Goal: Information Seeking & Learning: Learn about a topic

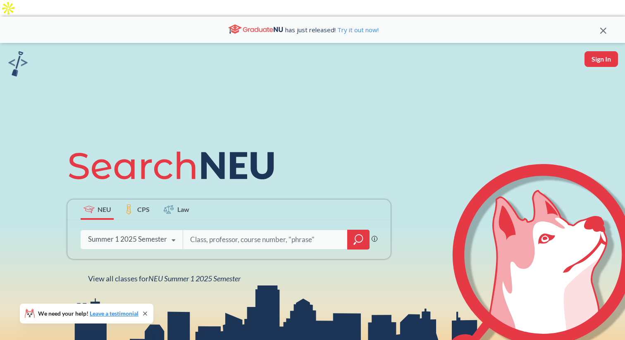
click at [203, 231] on input "search" at bounding box center [265, 239] width 152 height 17
click at [170, 229] on icon at bounding box center [173, 240] width 16 height 23
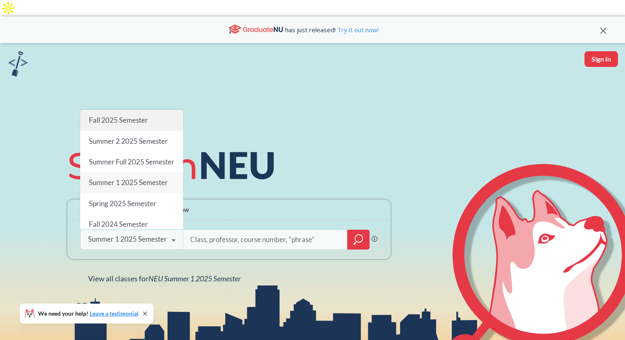
click at [137, 111] on div "Fall 2025 Semester" at bounding box center [131, 120] width 103 height 21
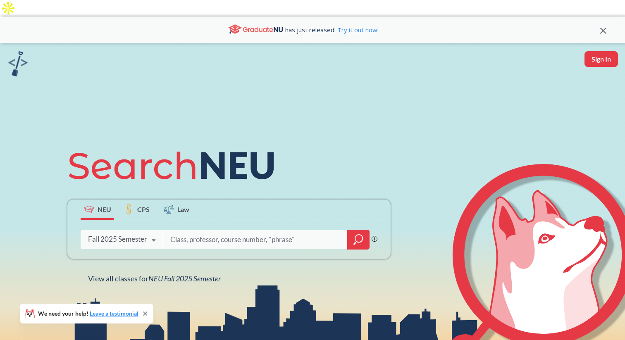
click at [212, 231] on input "search" at bounding box center [256, 239] width 172 height 17
type input "game theory"
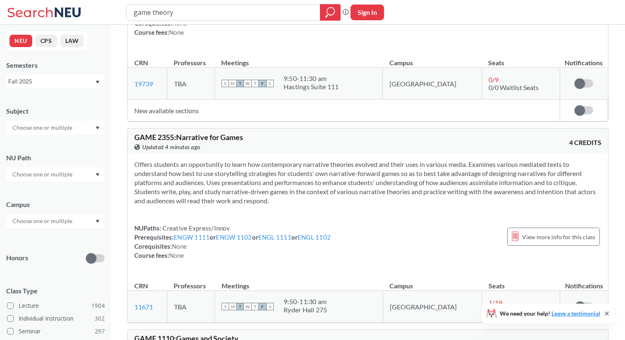
scroll to position [1863, 0]
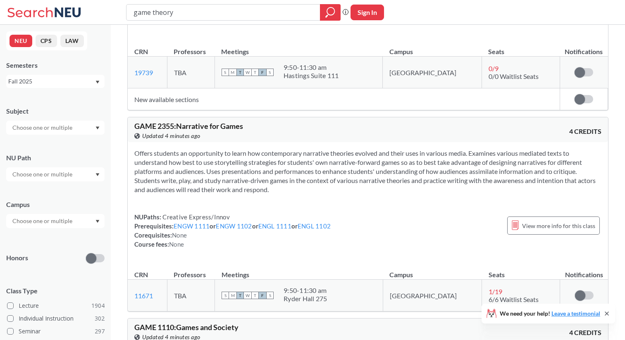
click at [79, 127] on div at bounding box center [55, 128] width 98 height 14
click at [56, 168] on p "Economics" at bounding box center [57, 167] width 93 height 8
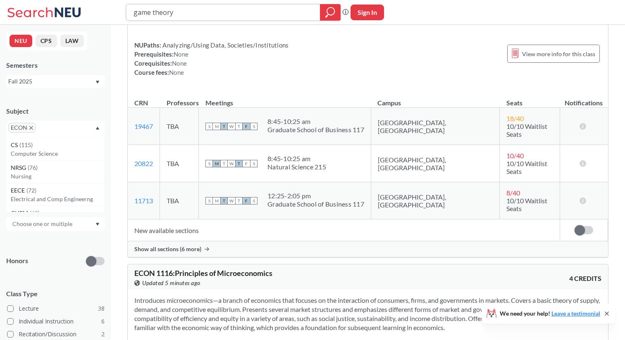
scroll to position [1737, 0]
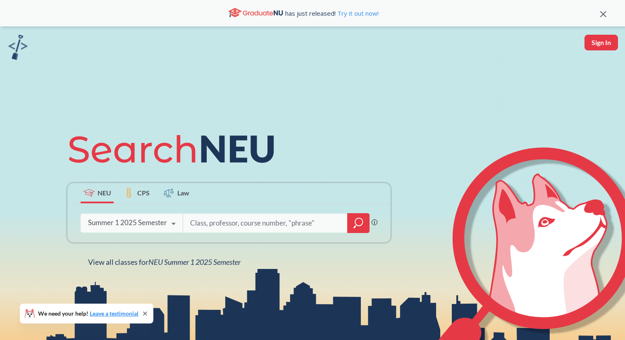
click at [150, 225] on div "Summer 1 2025 Semester" at bounding box center [127, 222] width 79 height 9
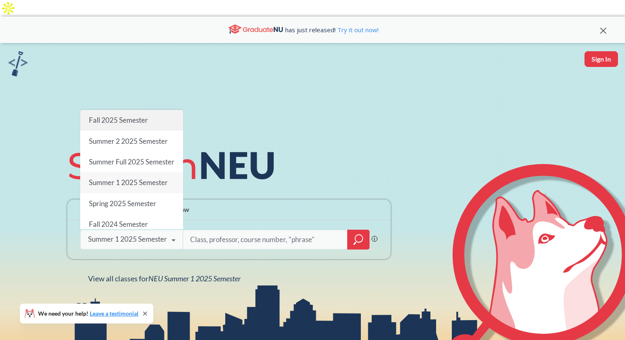
click at [130, 116] on span "Fall 2025 Semester" at bounding box center [118, 120] width 59 height 9
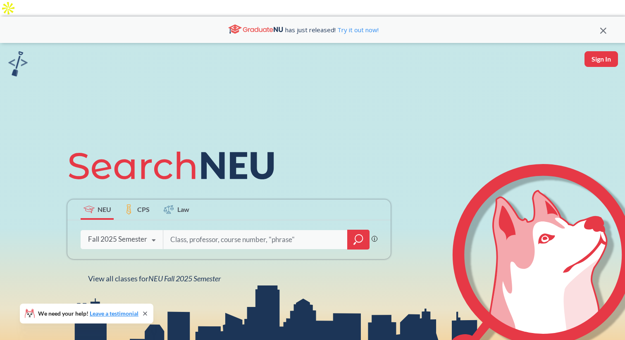
click at [212, 231] on input "search" at bounding box center [256, 239] width 172 height 17
type input "electives"
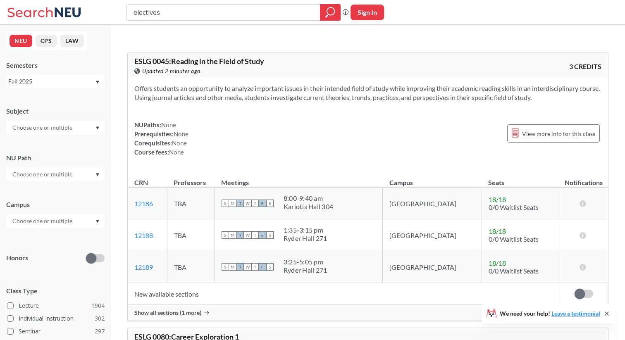
click at [172, 16] on input "electives" at bounding box center [224, 12] width 182 height 14
drag, startPoint x: 298, startPoint y: 75, endPoint x: 351, endPoint y: 75, distance: 53.3
click at [347, 84] on section "Offers students an opportunity to analyze important issues in their intended fi…" at bounding box center [367, 93] width 467 height 18
click at [353, 84] on section "Offers students an opportunity to analyze important issues in their intended fi…" at bounding box center [367, 93] width 467 height 18
click at [197, 7] on input "search" at bounding box center [224, 12] width 182 height 14
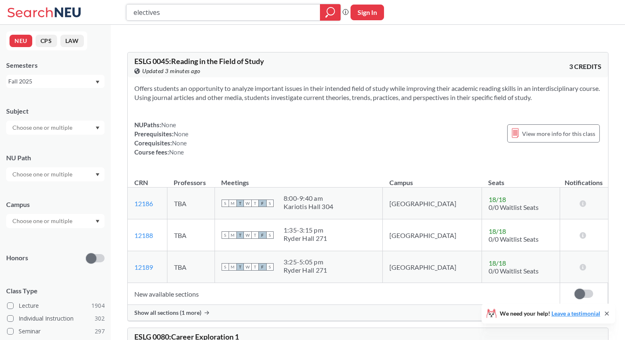
type input "electives"
click at [208, 17] on input "electives" at bounding box center [224, 12] width 182 height 14
type input "[MEDICAL_DATA]"
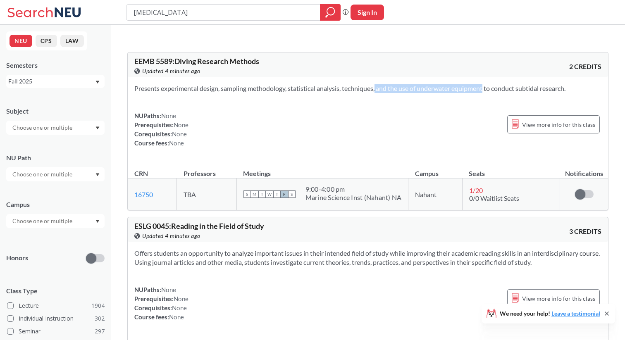
drag, startPoint x: 363, startPoint y: 74, endPoint x: 473, endPoint y: 74, distance: 109.2
click at [468, 84] on section "Presents experimental design, sampling methodology, statistical analysis, techn…" at bounding box center [367, 88] width 467 height 9
click at [473, 84] on section "Presents experimental design, sampling methodology, statistical analysis, techn…" at bounding box center [367, 88] width 467 height 9
click at [181, 17] on input "[MEDICAL_DATA]" at bounding box center [224, 12] width 182 height 14
click at [60, 127] on input "text" at bounding box center [42, 128] width 69 height 10
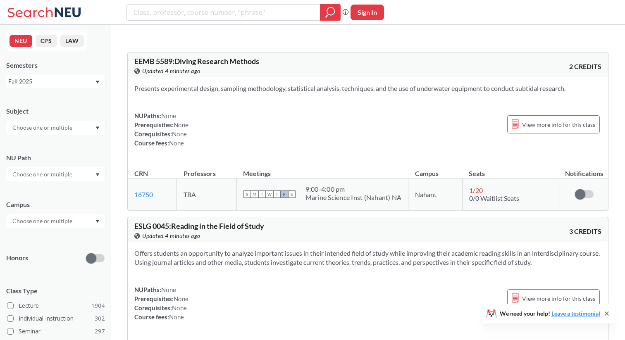
click at [71, 107] on div "Subject" at bounding box center [55, 111] width 98 height 9
click at [67, 127] on input "text" at bounding box center [42, 128] width 69 height 10
click at [65, 124] on input "text" at bounding box center [42, 128] width 69 height 10
click at [96, 123] on div at bounding box center [55, 128] width 98 height 14
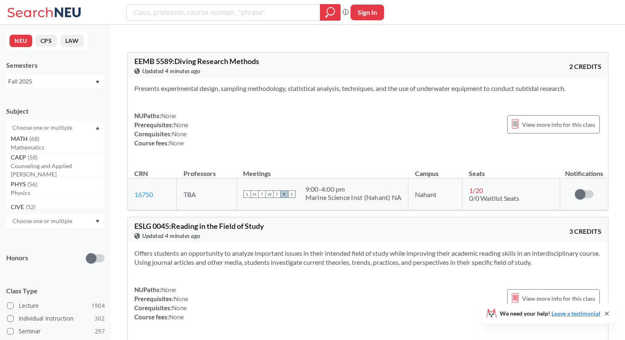
scroll to position [0, 0]
click at [96, 124] on div at bounding box center [55, 128] width 98 height 14
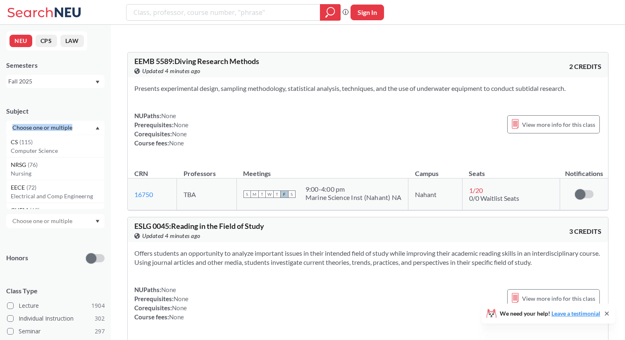
click at [96, 124] on div at bounding box center [55, 128] width 98 height 14
click at [73, 176] on input "text" at bounding box center [42, 175] width 69 height 10
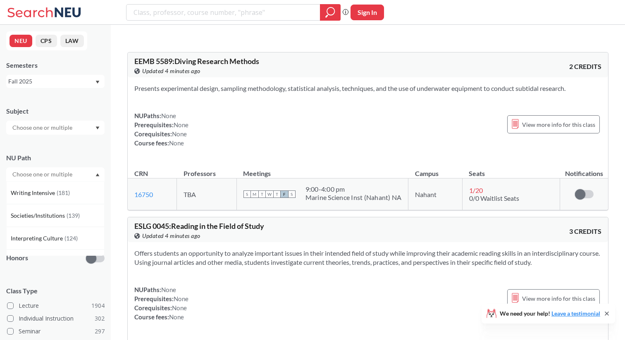
click at [99, 174] on icon "Dropdown arrow" at bounding box center [98, 174] width 4 height 3
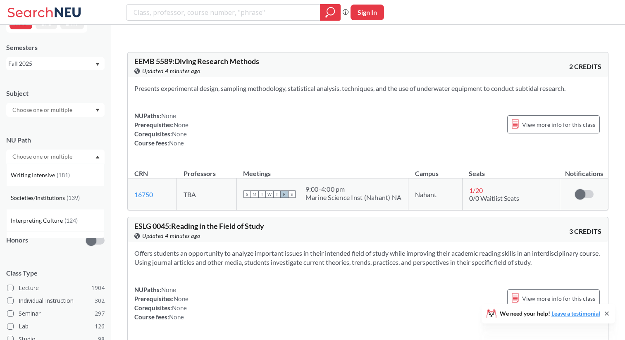
click at [77, 196] on span "( 139 )" at bounding box center [73, 197] width 13 height 7
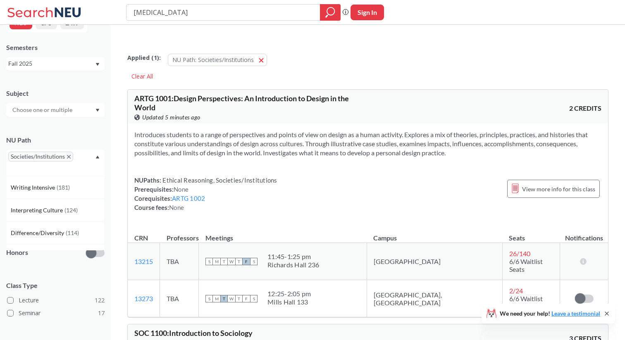
click at [71, 159] on span "Societies/Institutions" at bounding box center [40, 157] width 65 height 10
click at [96, 155] on div "Societies/Institutions" at bounding box center [55, 163] width 98 height 26
click at [69, 157] on icon "X to remove pill" at bounding box center [69, 157] width 4 height 4
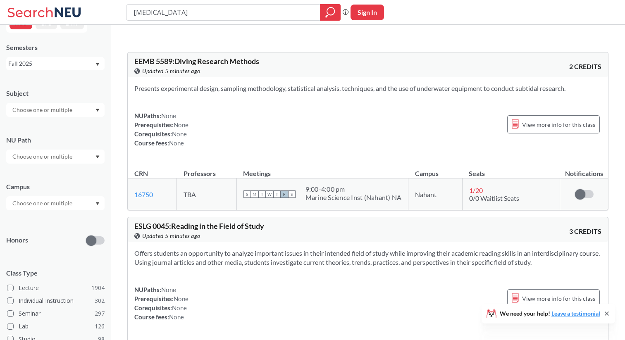
click at [99, 207] on div at bounding box center [55, 203] width 98 height 14
click at [81, 227] on div "[GEOGRAPHIC_DATA] ( 2066 )" at bounding box center [55, 219] width 98 height 23
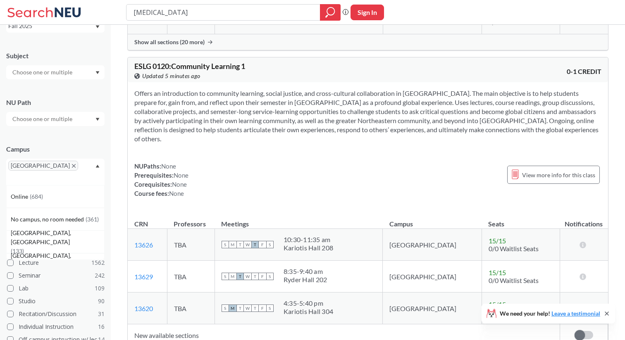
scroll to position [847, 0]
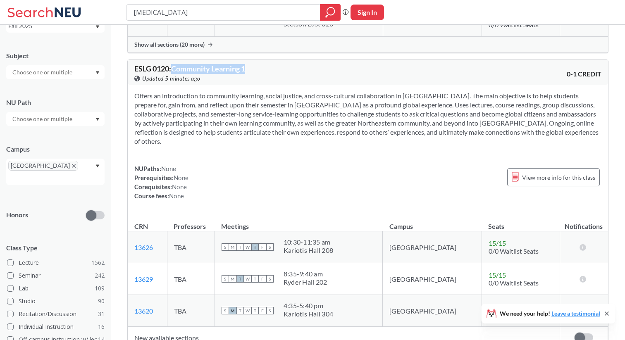
drag, startPoint x: 175, startPoint y: 53, endPoint x: 260, endPoint y: 53, distance: 85.6
click at [260, 65] on div "ESLG 0120 : Community Learning 1 View this course on Banner. Updated 5 minutes …" at bounding box center [251, 74] width 234 height 18
click at [234, 64] on span "ESLG 0120 : Community Learning 1" at bounding box center [189, 68] width 111 height 9
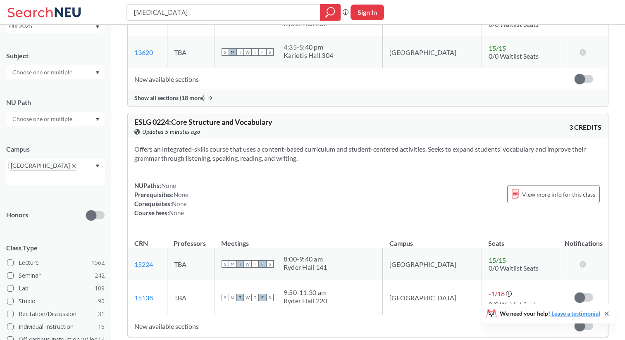
scroll to position [1113, 0]
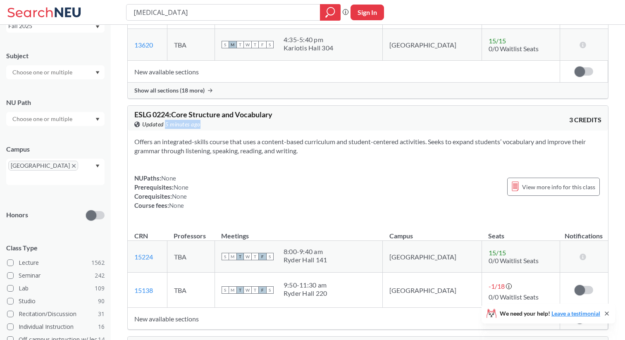
drag, startPoint x: 179, startPoint y: 101, endPoint x: 275, endPoint y: 101, distance: 95.5
click at [274, 120] on div "View this course on Banner. Updated 5 minutes ago" at bounding box center [251, 124] width 234 height 9
click at [179, 144] on div "Offers an integrated-skills course that uses a content-based curriculum and stu…" at bounding box center [368, 177] width 480 height 93
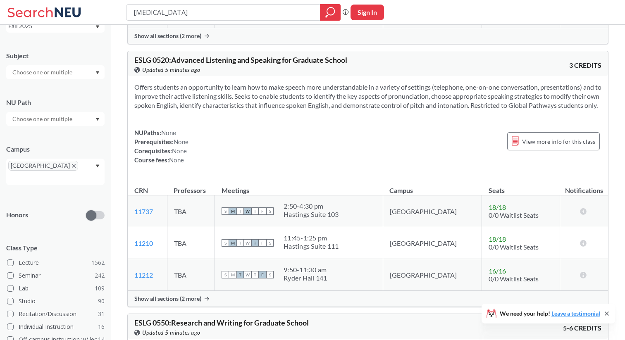
scroll to position [1959, 0]
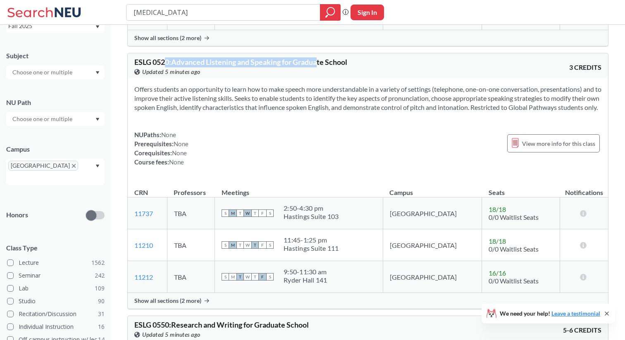
drag, startPoint x: 168, startPoint y: 45, endPoint x: 322, endPoint y: 45, distance: 153.8
click at [320, 57] on span "ESLG 0520 : Advanced Listening and Speaking for Graduate School" at bounding box center [240, 61] width 213 height 9
click at [322, 57] on span "ESLG 0520 : Advanced Listening and Speaking for Graduate School" at bounding box center [240, 61] width 213 height 9
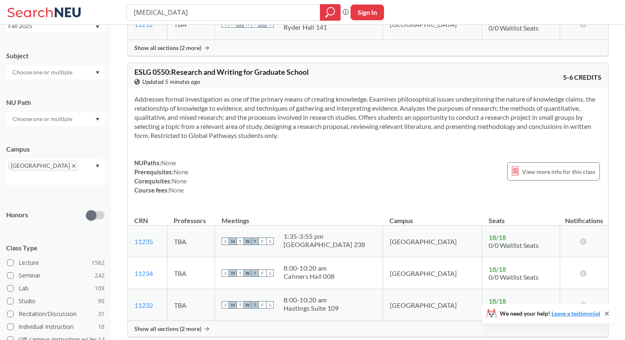
scroll to position [2219, 0]
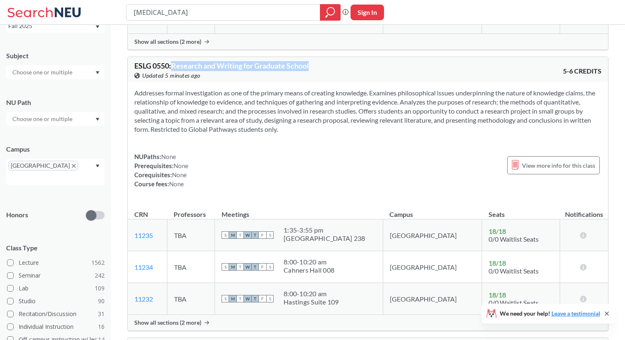
drag, startPoint x: 276, startPoint y: 58, endPoint x: 320, endPoint y: 58, distance: 44.7
click at [320, 62] on div "ESLG 0550 : Research and Writing for Graduate School View this course on Banner…" at bounding box center [251, 71] width 234 height 18
click at [321, 62] on div "ESLG 0550 : Research and Writing for Graduate School View this course on Banner…" at bounding box center [251, 71] width 234 height 18
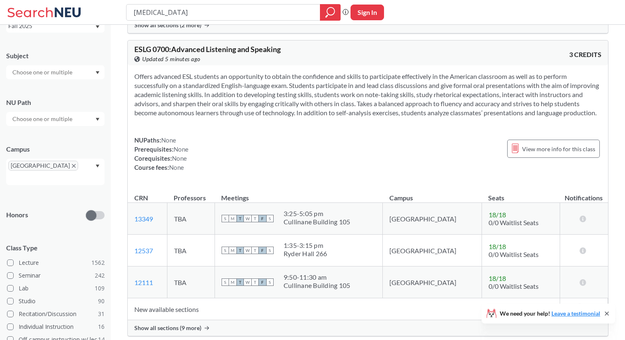
scroll to position [2514, 0]
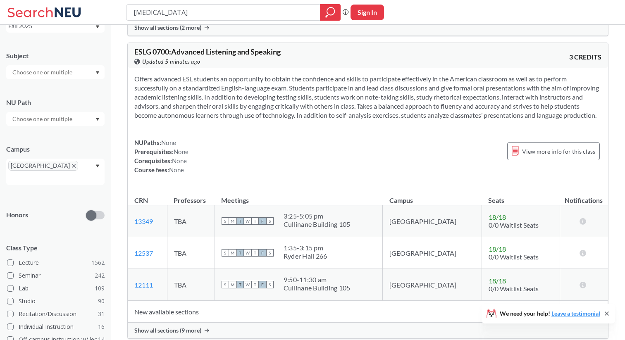
drag, startPoint x: 173, startPoint y: 30, endPoint x: 173, endPoint y: 36, distance: 5.4
drag, startPoint x: 172, startPoint y: 55, endPoint x: 258, endPoint y: 55, distance: 86.0
click at [194, 57] on span "Updated 5 minutes ago" at bounding box center [171, 61] width 58 height 9
click at [260, 57] on div "View this course on Banner. Updated 5 minutes ago" at bounding box center [251, 61] width 234 height 9
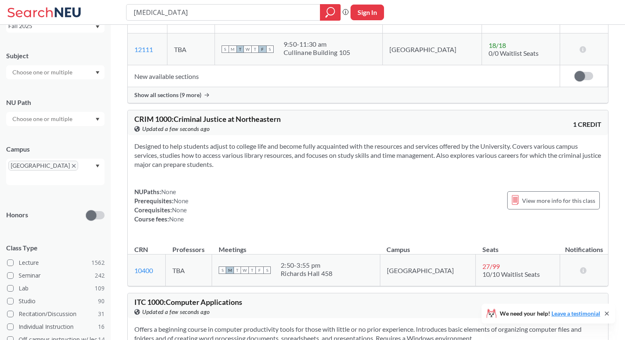
scroll to position [2759, 0]
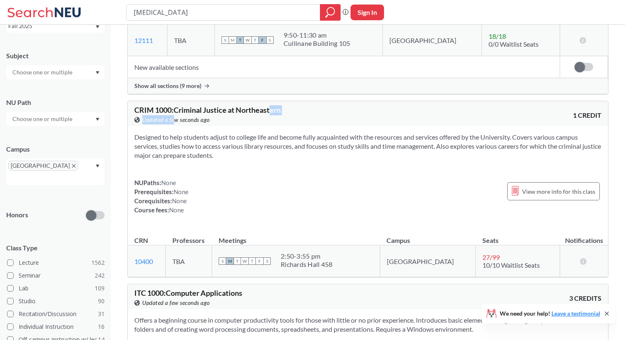
drag, startPoint x: 174, startPoint y: 120, endPoint x: 275, endPoint y: 115, distance: 100.6
click at [273, 115] on div "[PERSON_NAME] 1000 : Criminal Justice at Northeastern View this course on Banne…" at bounding box center [251, 115] width 234 height 18
click at [275, 115] on span "[PERSON_NAME] 1000 : Criminal Justice at Northeastern" at bounding box center [207, 109] width 146 height 9
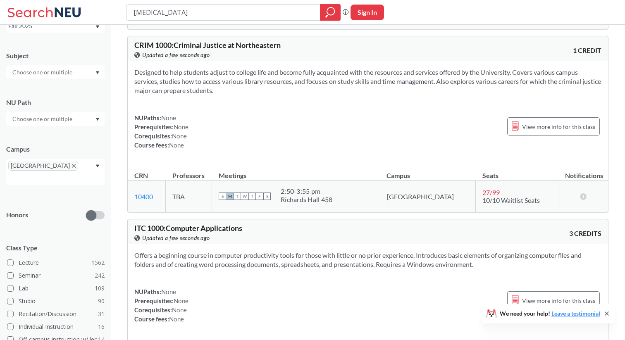
scroll to position [2813, 0]
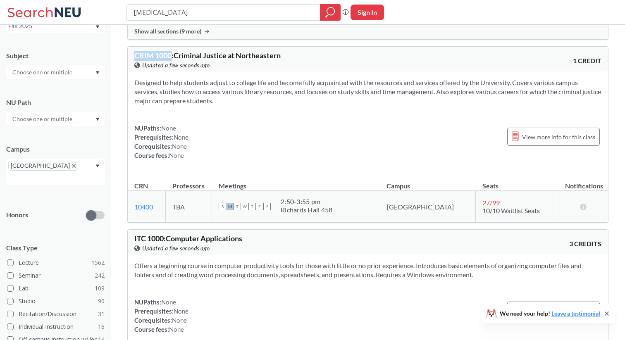
drag, startPoint x: 132, startPoint y: 54, endPoint x: 172, endPoint y: 54, distance: 39.7
click at [172, 54] on div "[PERSON_NAME] 1000 : Criminal Justice at Northeastern View this course on Banne…" at bounding box center [368, 59] width 480 height 25
copy span "[PERSON_NAME] 1000"
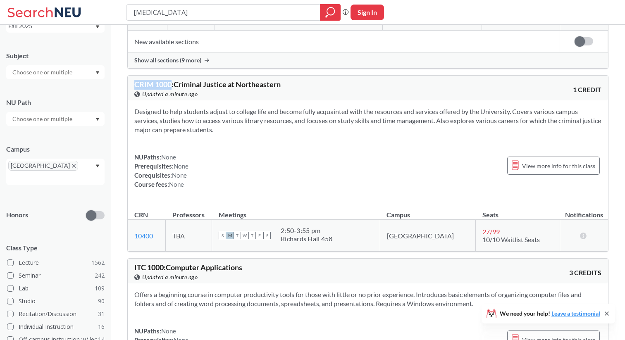
scroll to position [2778, 0]
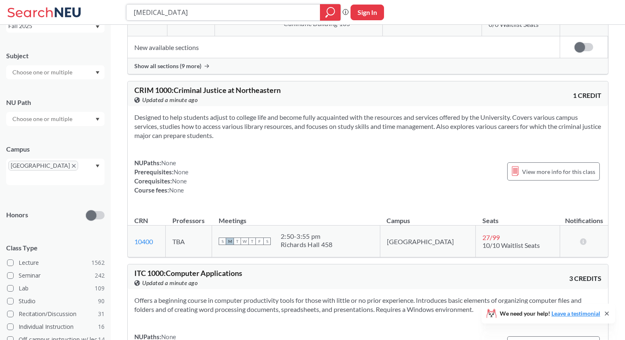
click at [172, 14] on input "[MEDICAL_DATA]" at bounding box center [224, 12] width 182 height 14
type input "econ1916"
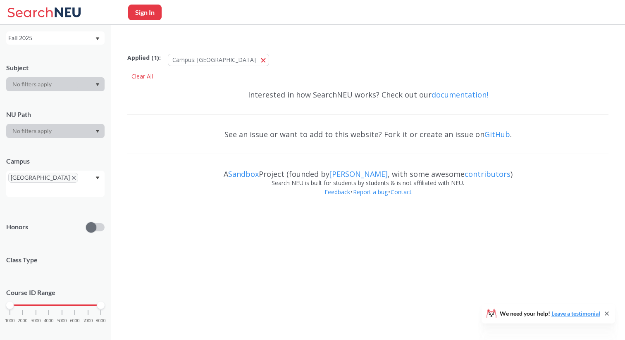
scroll to position [55, 0]
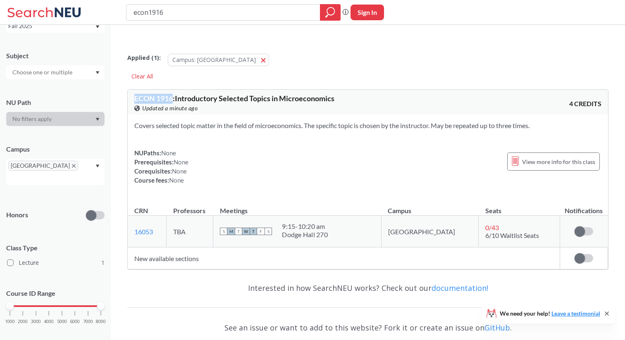
drag, startPoint x: 132, startPoint y: 80, endPoint x: 173, endPoint y: 79, distance: 40.5
click at [173, 90] on div "ECON 1916 : Introductory Selected Topics in Microeconomics View this course on …" at bounding box center [368, 102] width 480 height 25
copy span "ECON 1916"
